Goal: Information Seeking & Learning: Learn about a topic

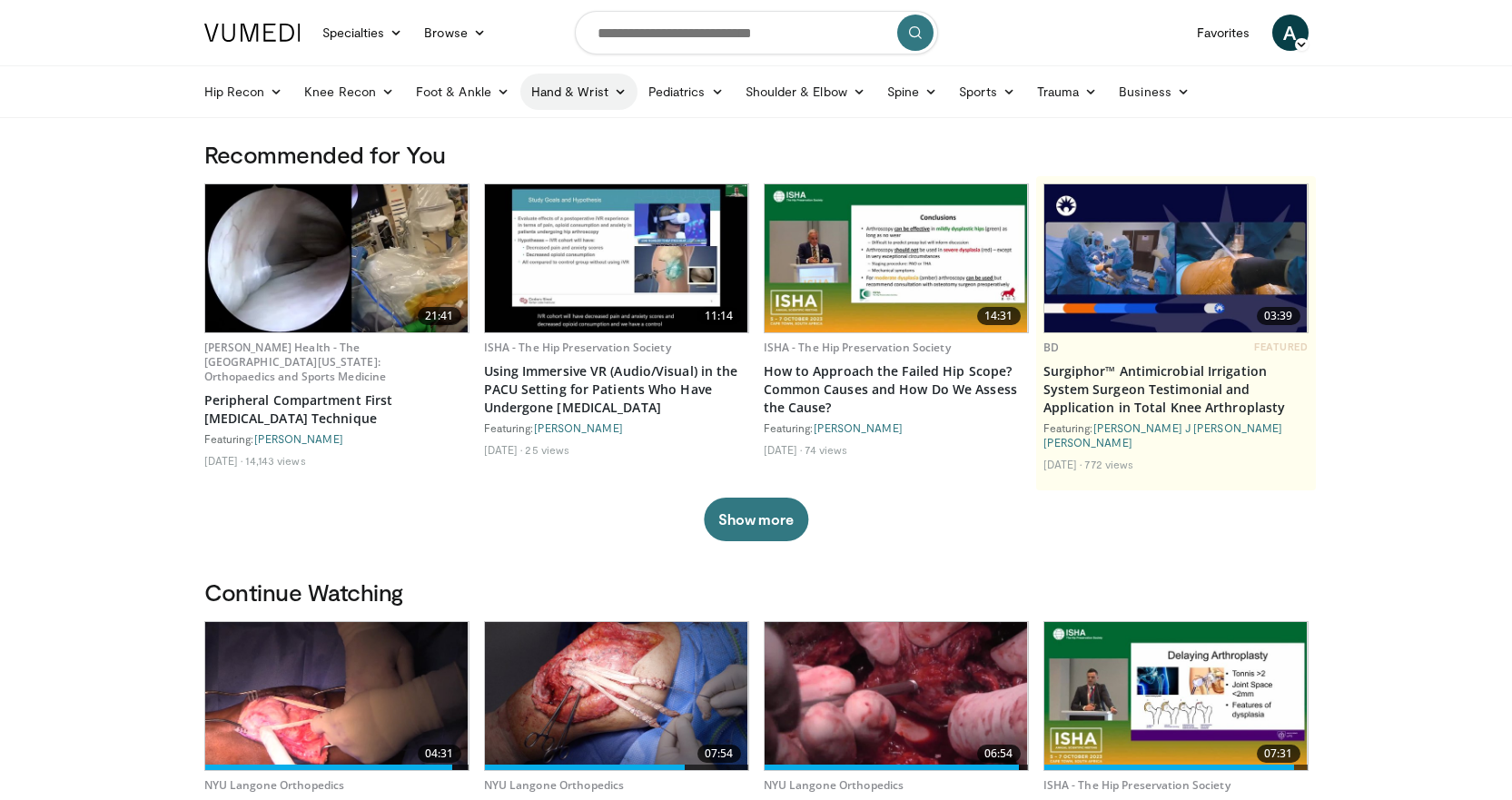
click at [602, 97] on link "Hand & Wrist" at bounding box center [578, 91] width 117 height 36
click at [554, 127] on link "Hand" at bounding box center [629, 134] width 216 height 29
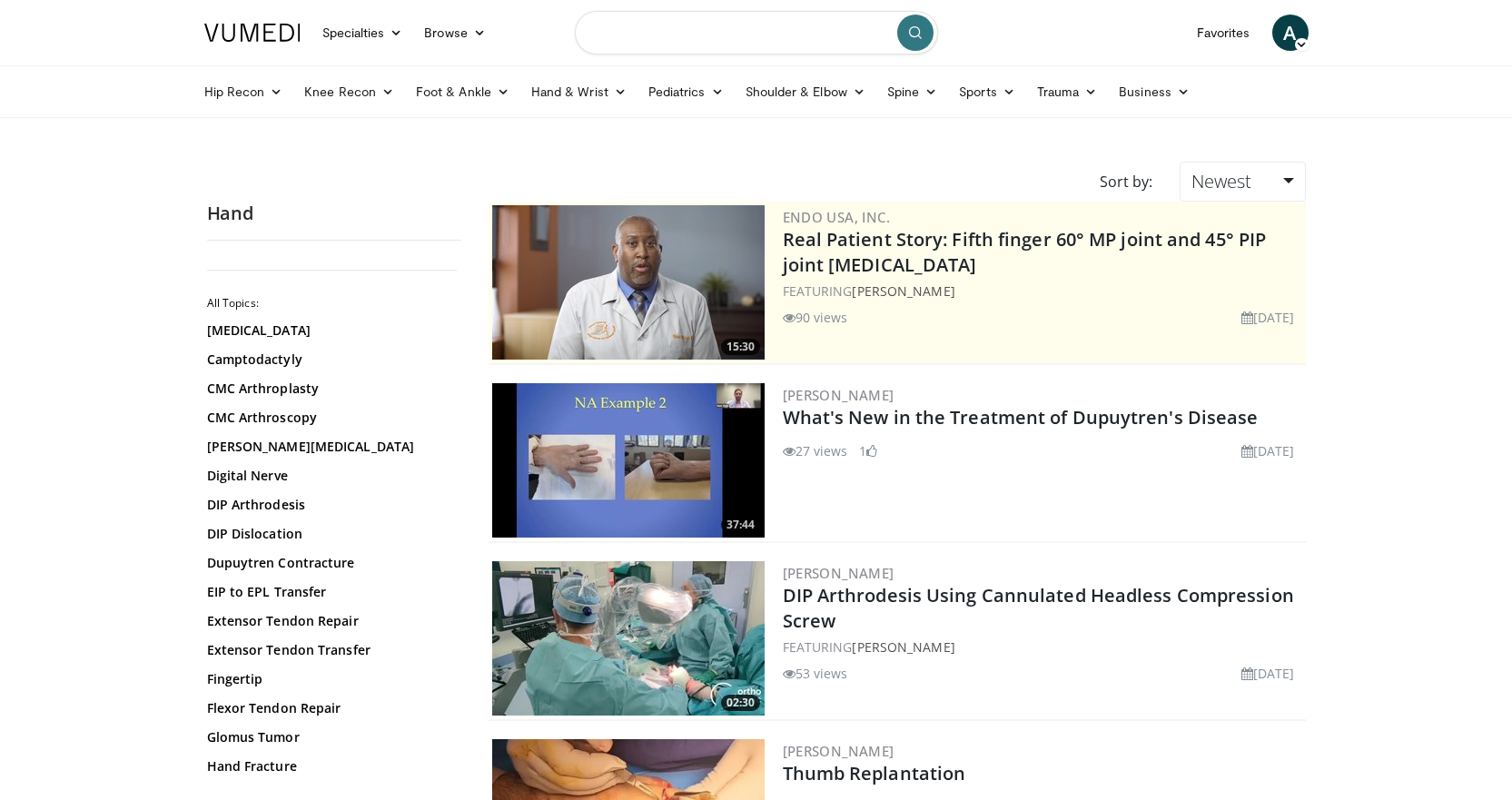
click at [663, 35] on input "Search topics, interventions" at bounding box center [756, 32] width 363 height 43
type input "**********"
